Goal: Transaction & Acquisition: Register for event/course

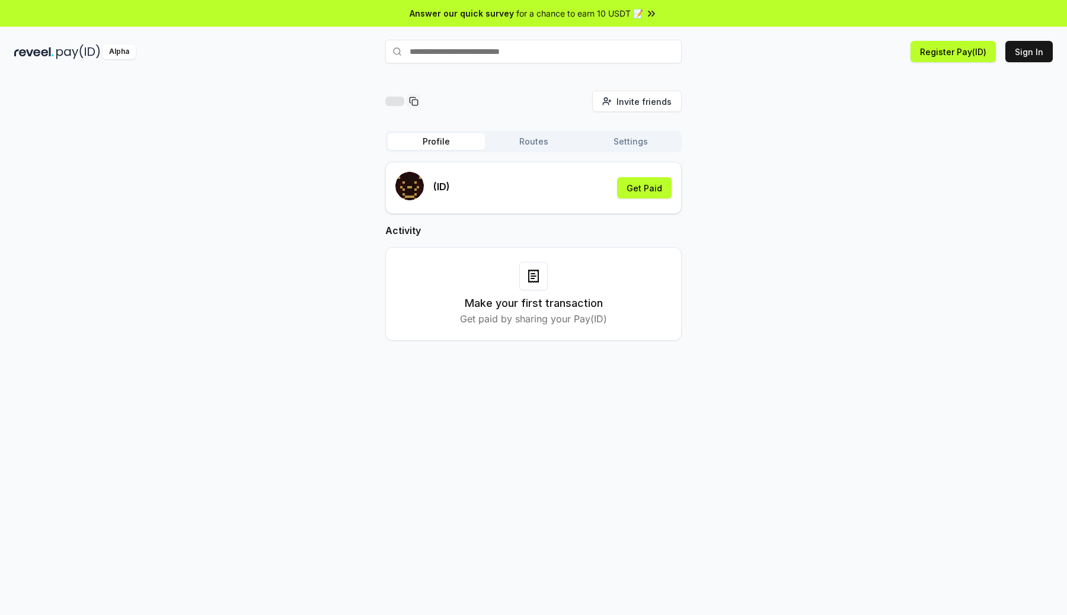
click at [437, 53] on input "text" at bounding box center [533, 52] width 296 height 24
type input "***"
click at [460, 77] on button "ave Pay" at bounding box center [533, 74] width 296 height 21
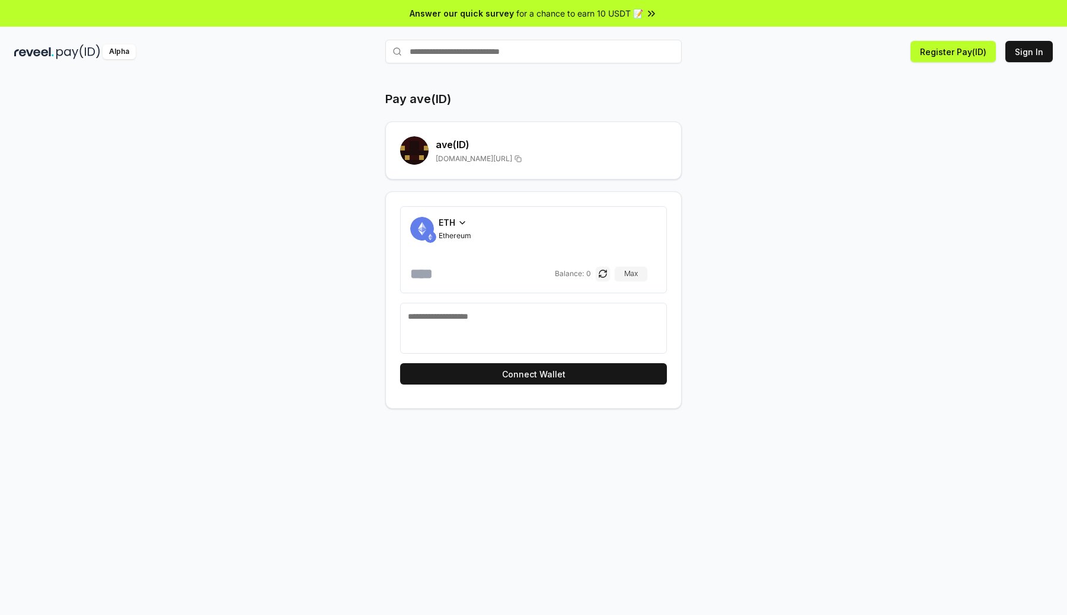
click at [53, 52] on div "Alpha" at bounding box center [187, 51] width 346 height 15
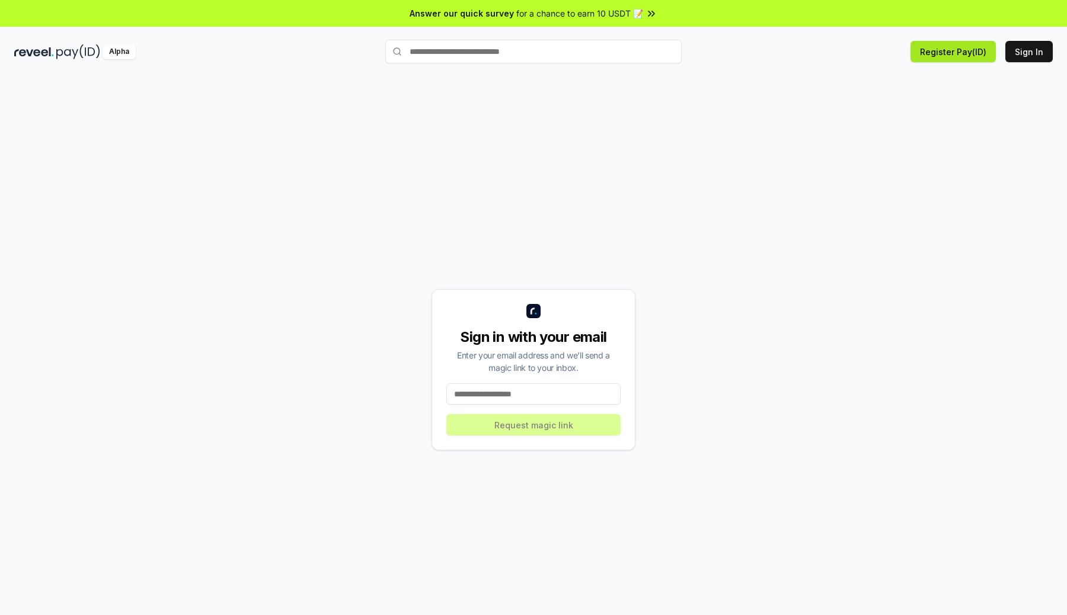
click at [969, 46] on button "Register Pay(ID)" at bounding box center [953, 51] width 85 height 21
click at [234, 190] on div "Sign in with your email Enter your email address and we’ll send a magic link to…" at bounding box center [533, 370] width 1039 height 559
